Goal: Task Accomplishment & Management: Complete application form

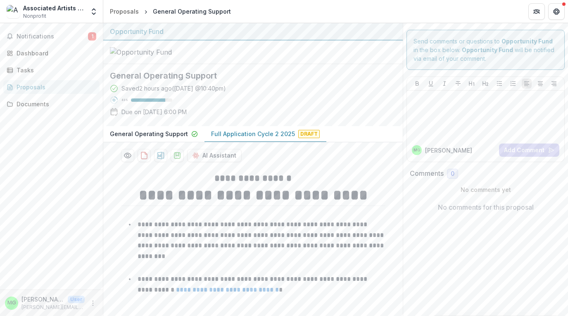
scroll to position [2, 0]
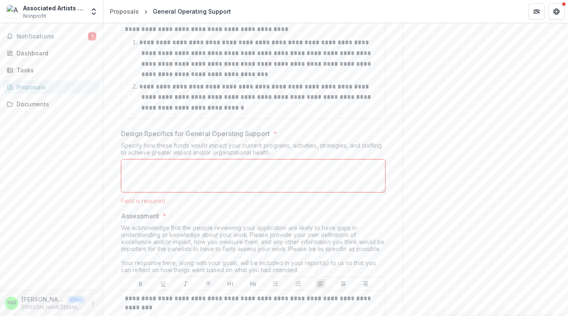
click at [185, 192] on textarea "Design Specifics for General Operating Support *" at bounding box center [253, 175] width 265 height 33
paste textarea "**********"
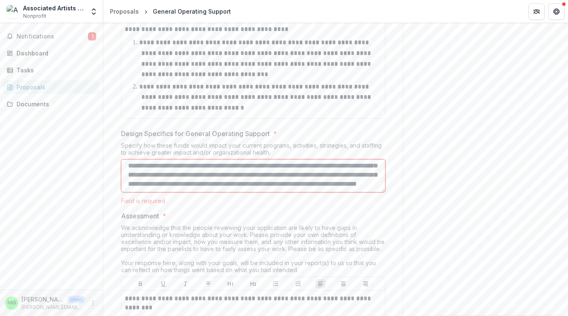
scroll to position [475, 0]
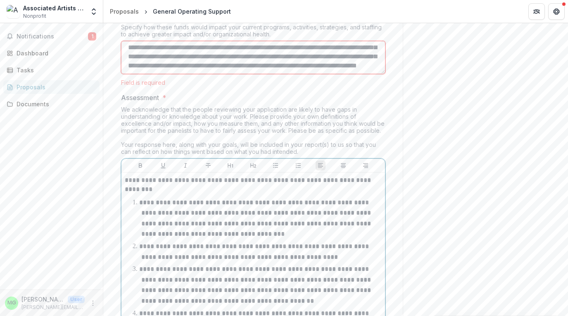
click at [279, 239] on li "**********" at bounding box center [258, 218] width 247 height 42
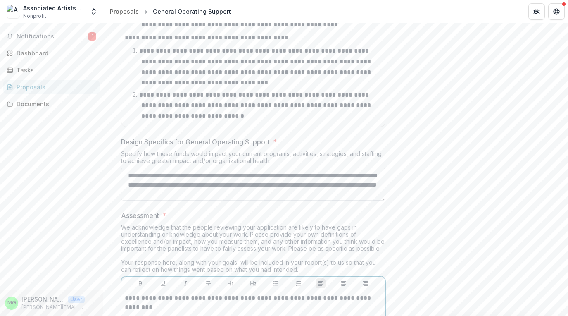
scroll to position [2572, 0]
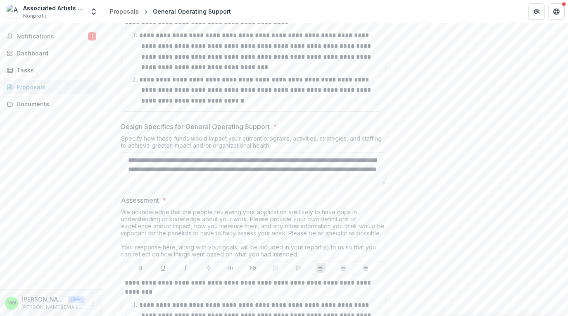
drag, startPoint x: 297, startPoint y: 229, endPoint x: 117, endPoint y: 209, distance: 181.7
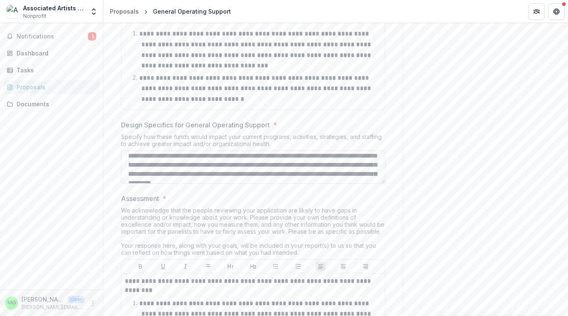
scroll to position [31, 0]
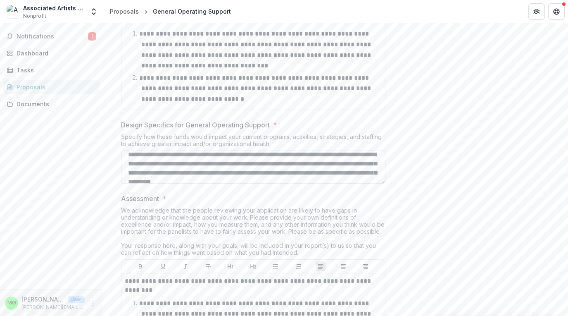
click at [256, 184] on textarea "Design Specifics for General Operating Support *" at bounding box center [253, 166] width 265 height 33
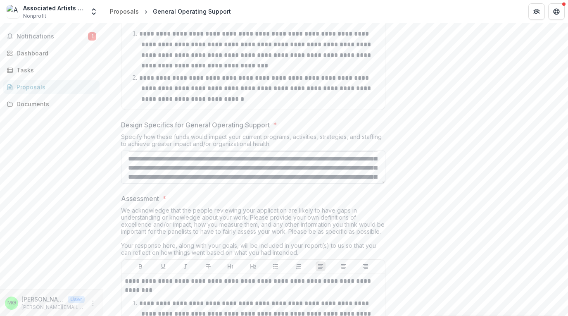
scroll to position [221, 0]
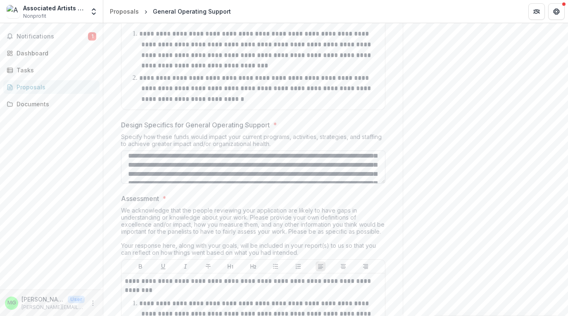
click at [293, 184] on textarea "Design Specifics for General Operating Support *" at bounding box center [253, 166] width 265 height 33
click at [292, 184] on textarea "Design Specifics for General Operating Support *" at bounding box center [253, 166] width 265 height 33
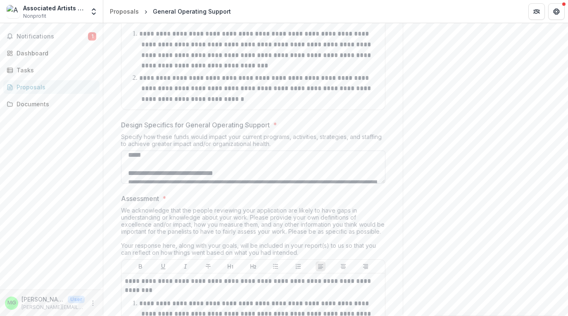
scroll to position [268, 0]
click at [350, 184] on textarea "Design Specifics for General Operating Support *" at bounding box center [253, 166] width 265 height 33
click at [333, 184] on textarea "Design Specifics for General Operating Support *" at bounding box center [253, 166] width 265 height 33
click at [339, 184] on textarea "Design Specifics for General Operating Support *" at bounding box center [253, 166] width 265 height 33
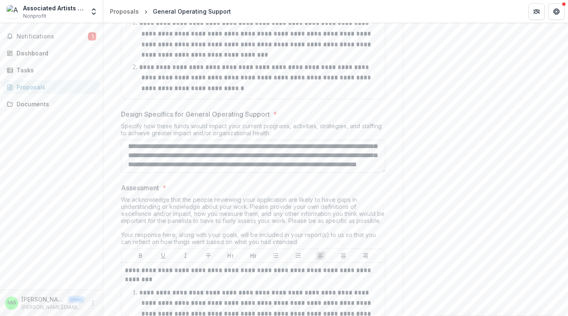
scroll to position [429, 0]
click at [343, 173] on textarea "Design Specifics for General Operating Support *" at bounding box center [253, 156] width 265 height 33
click at [148, 173] on textarea "Design Specifics for General Operating Support *" at bounding box center [253, 156] width 265 height 33
click at [203, 173] on textarea "Design Specifics for General Operating Support *" at bounding box center [253, 156] width 265 height 33
type textarea "**********"
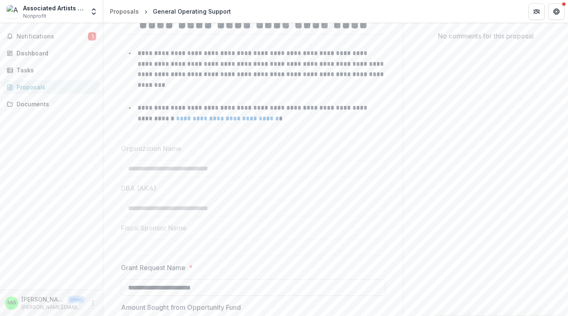
scroll to position [0, 0]
